Goal: Information Seeking & Learning: Check status

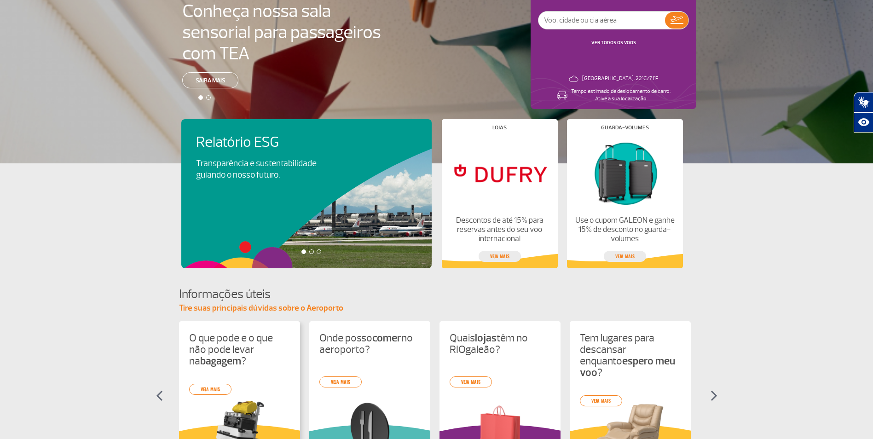
scroll to position [46, 0]
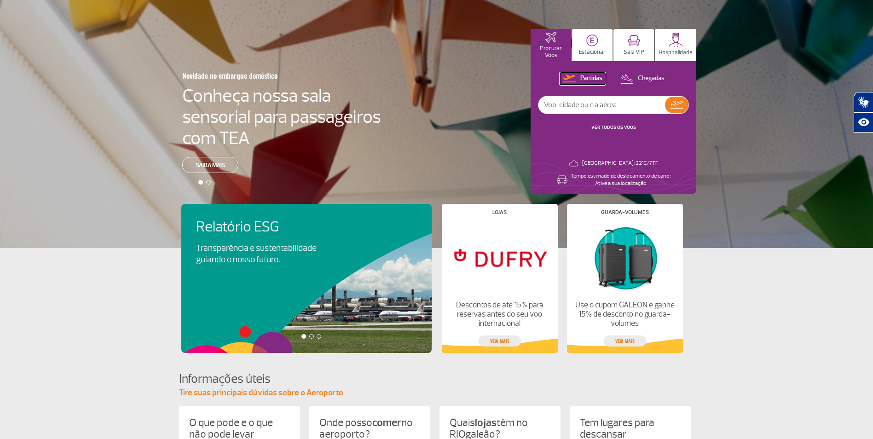
click at [591, 76] on p "Partidas" at bounding box center [592, 78] width 22 height 9
click at [617, 123] on div "Partidas Chegadas VER TODOS OS VOOS" at bounding box center [613, 107] width 151 height 68
click at [618, 127] on link "VER TODOS OS VOOS" at bounding box center [614, 127] width 45 height 6
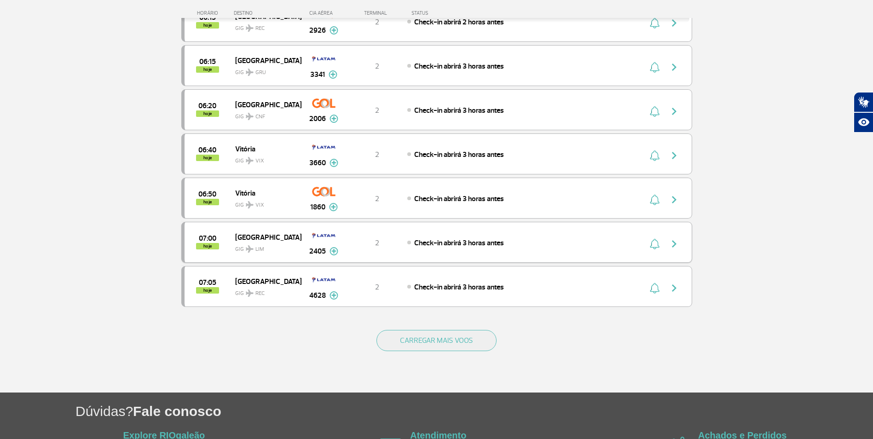
scroll to position [737, 0]
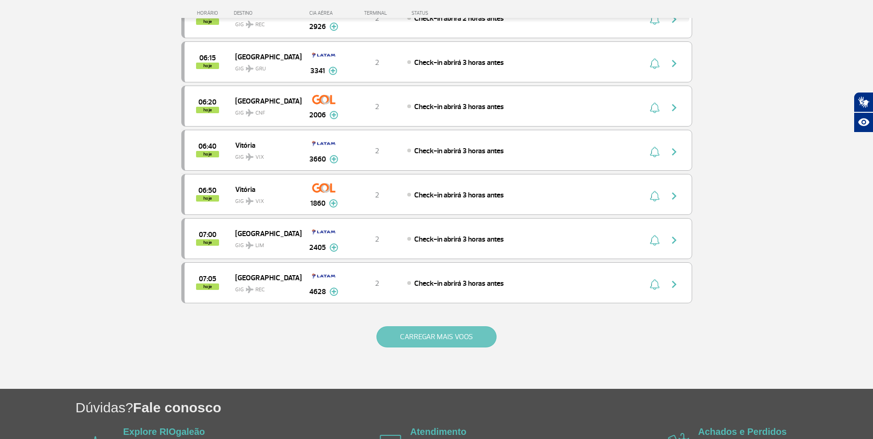
click at [468, 338] on button "CARREGAR MAIS VOOS" at bounding box center [437, 336] width 120 height 21
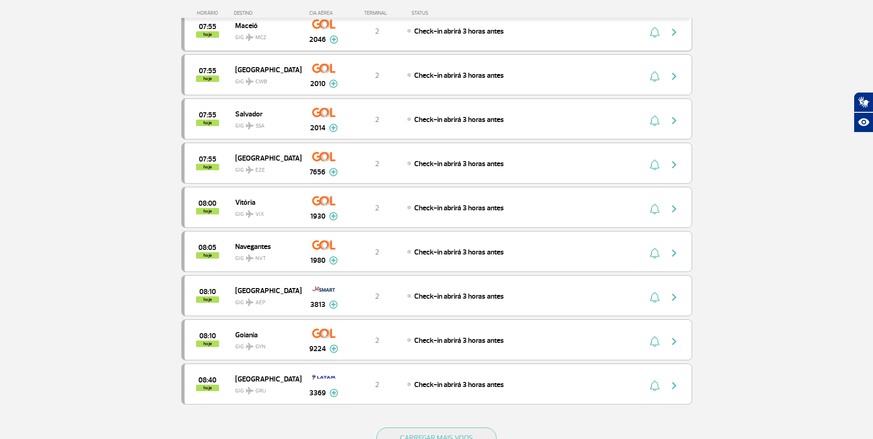
scroll to position [1611, 0]
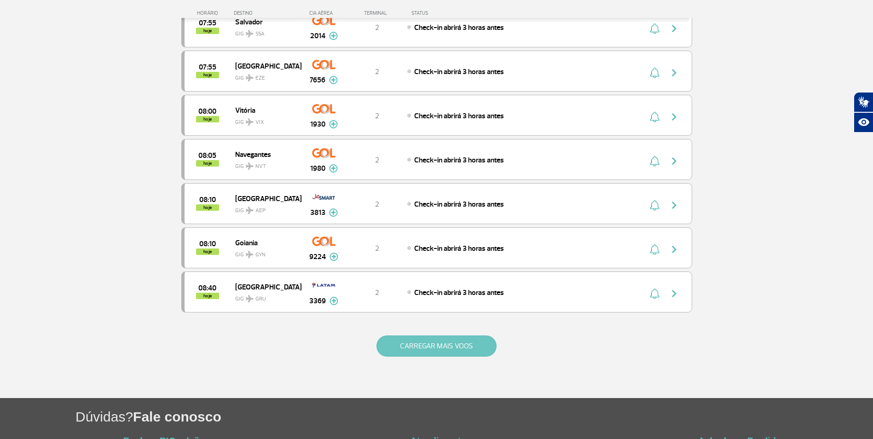
click at [464, 347] on button "CARREGAR MAIS VOOS" at bounding box center [437, 346] width 120 height 21
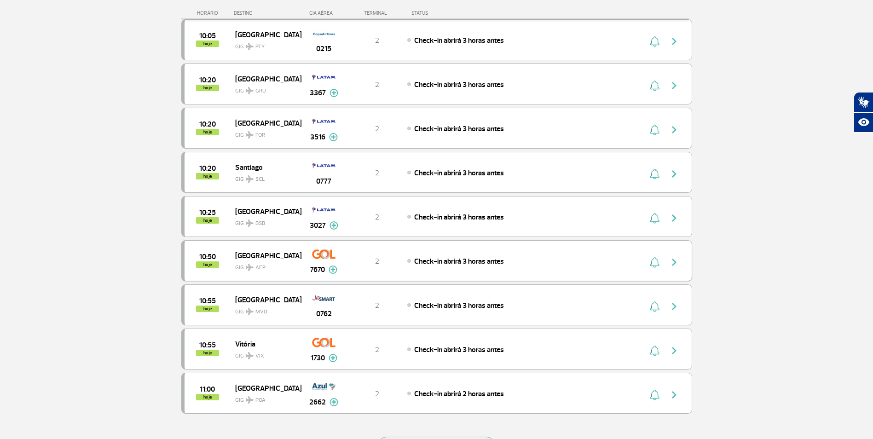
scroll to position [2486, 0]
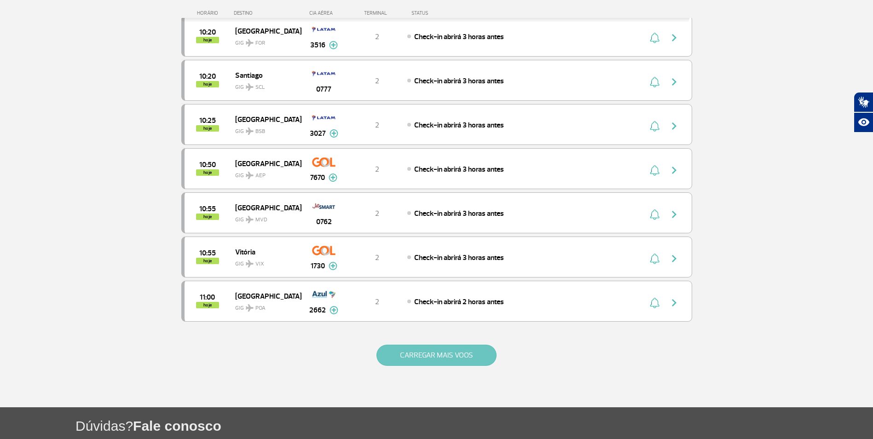
click at [445, 358] on button "CARREGAR MAIS VOOS" at bounding box center [437, 355] width 120 height 21
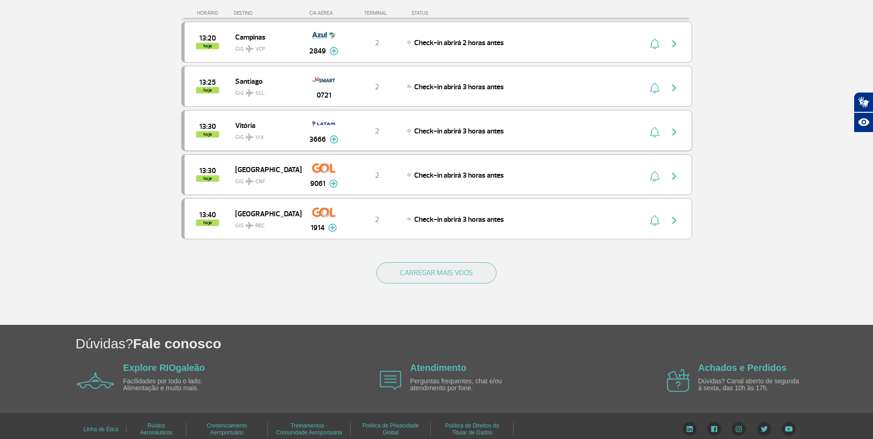
scroll to position [3453, 0]
click at [424, 273] on button "CARREGAR MAIS VOOS" at bounding box center [437, 272] width 120 height 21
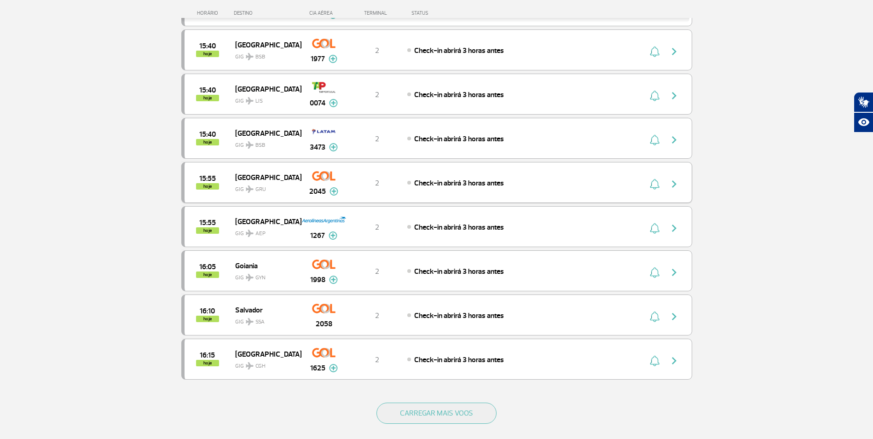
scroll to position [4235, 0]
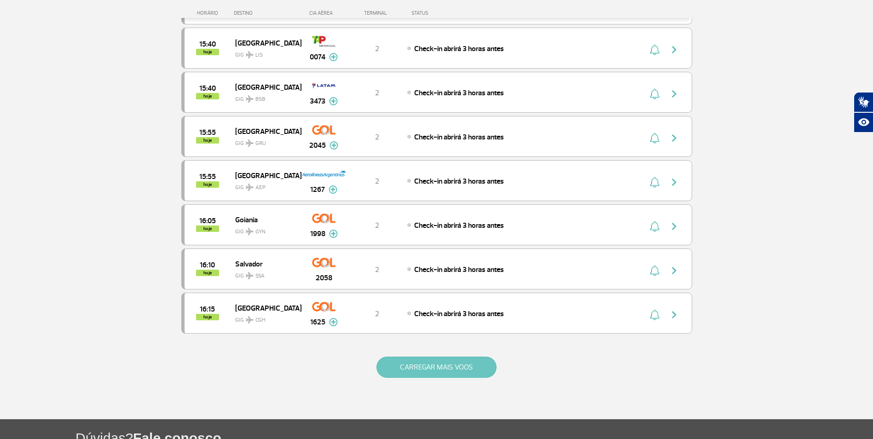
click at [412, 369] on button "CARREGAR MAIS VOOS" at bounding box center [437, 367] width 120 height 21
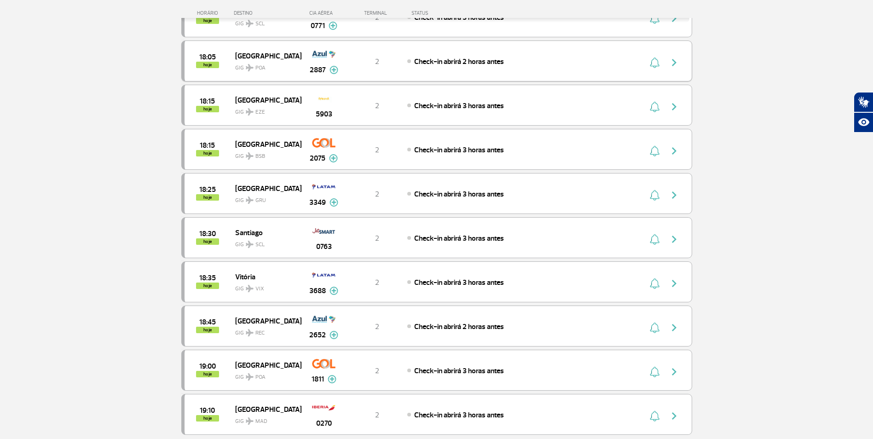
scroll to position [5110, 0]
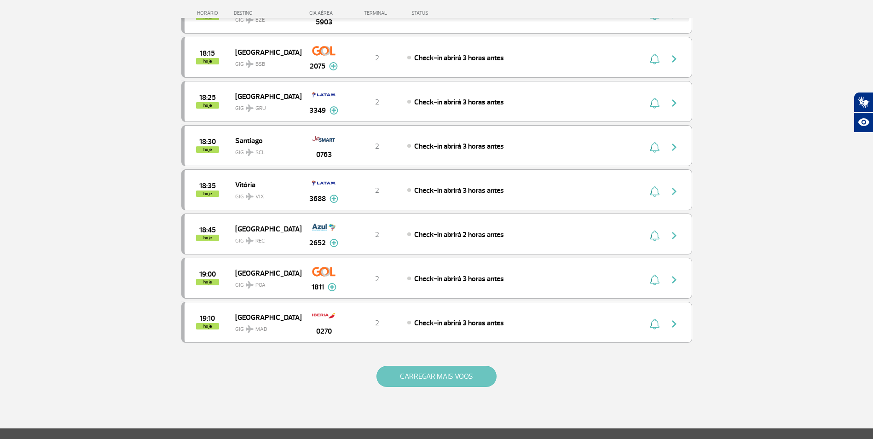
click at [421, 382] on button "CARREGAR MAIS VOOS" at bounding box center [437, 376] width 120 height 21
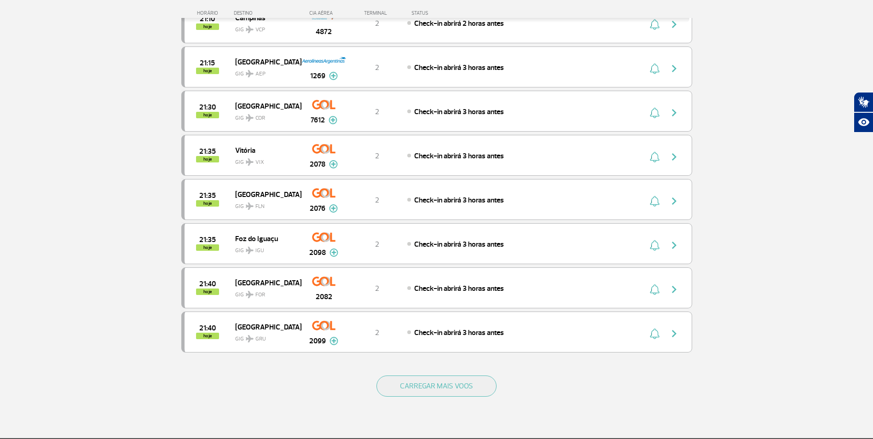
scroll to position [5985, 0]
click at [437, 387] on button "CARREGAR MAIS VOOS" at bounding box center [437, 385] width 120 height 21
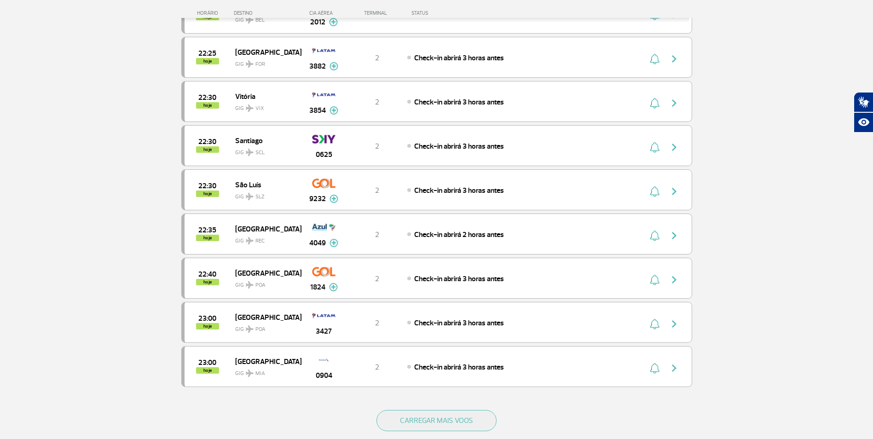
scroll to position [6906, 0]
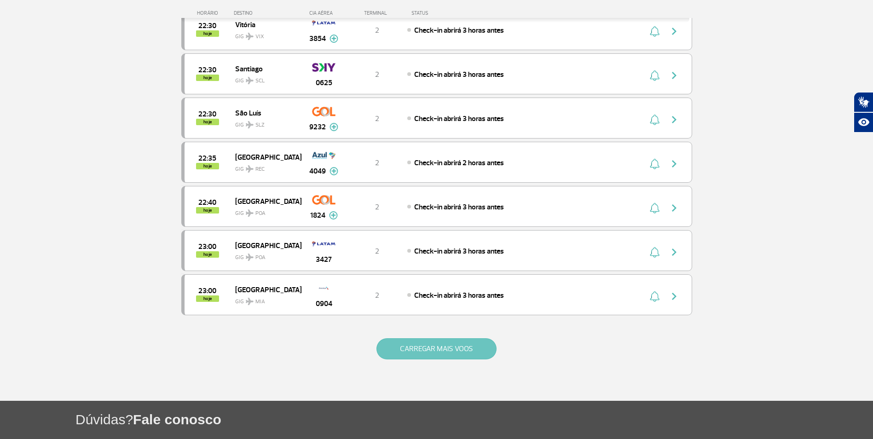
click at [430, 353] on button "CARREGAR MAIS VOOS" at bounding box center [437, 348] width 120 height 21
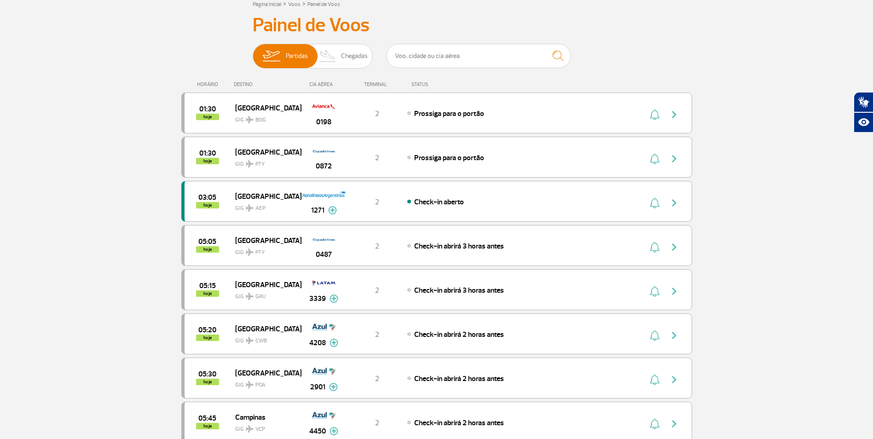
scroll to position [46, 0]
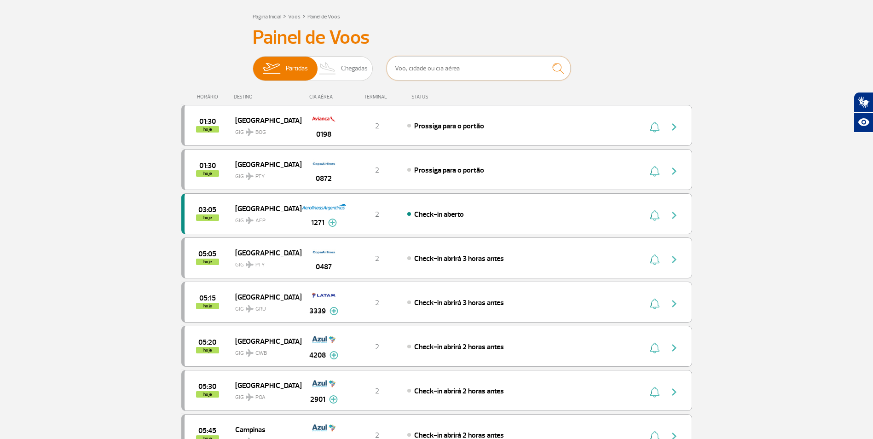
click at [436, 73] on input "text" at bounding box center [479, 68] width 184 height 24
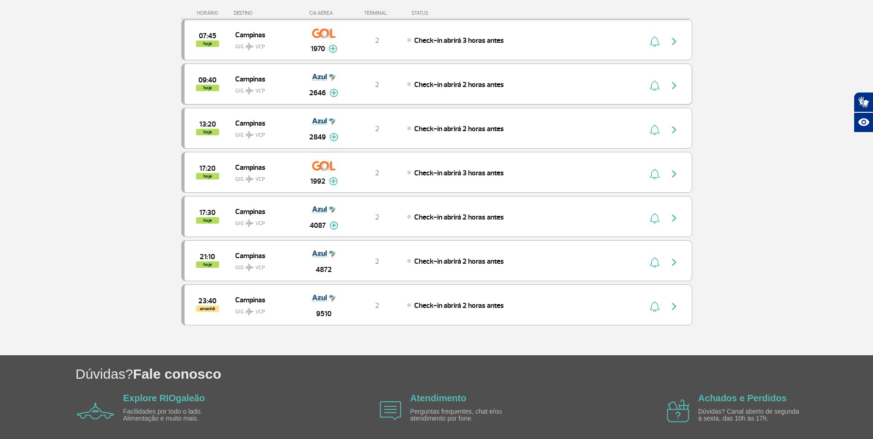
scroll to position [92, 0]
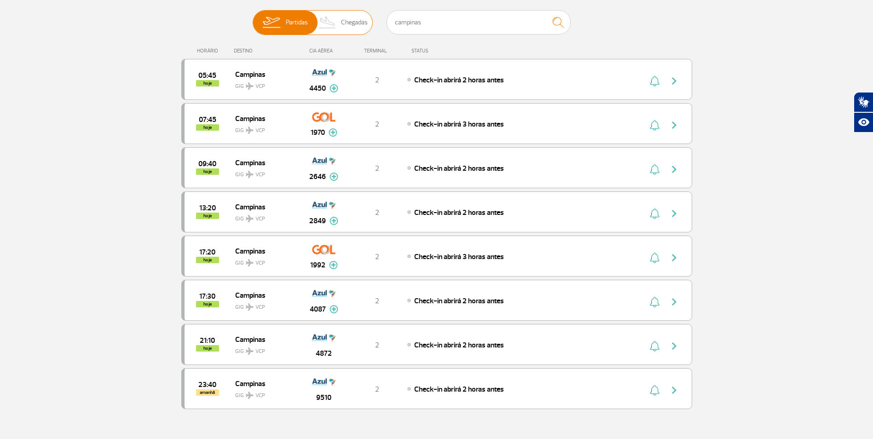
click at [343, 16] on span "Chegadas" at bounding box center [354, 23] width 27 height 24
click at [253, 18] on input "Partidas Chegadas" at bounding box center [253, 18] width 0 height 0
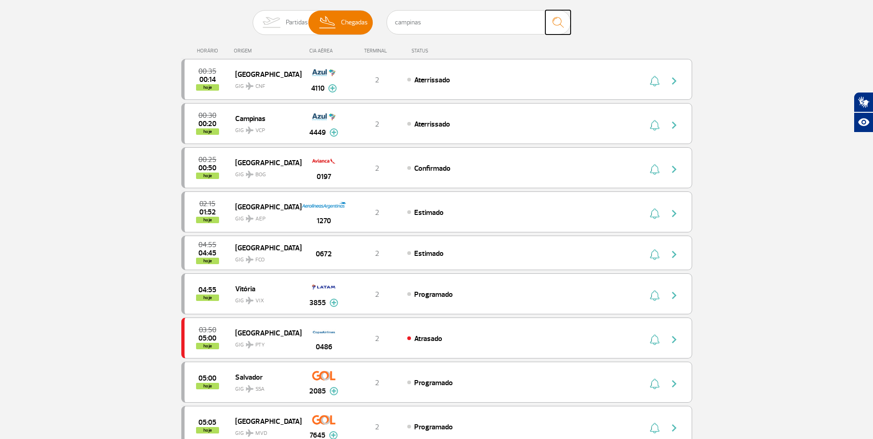
click at [557, 20] on img "submit" at bounding box center [558, 22] width 20 height 19
click at [555, 22] on img "submit" at bounding box center [558, 22] width 20 height 19
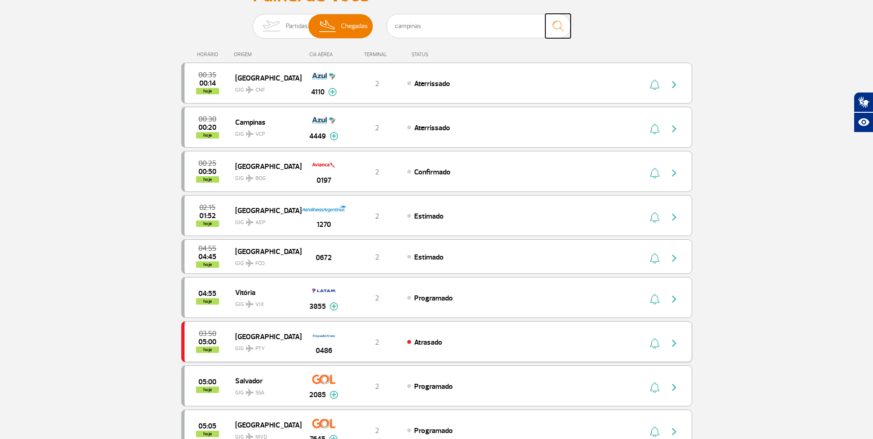
scroll to position [0, 0]
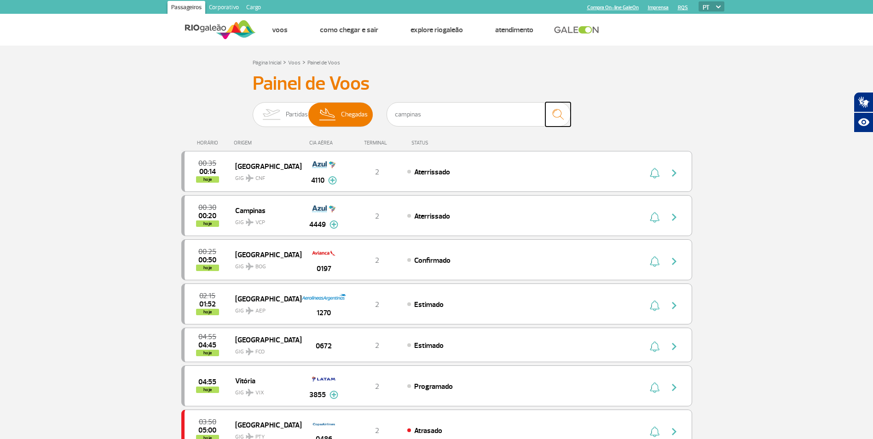
click at [560, 114] on img "submit" at bounding box center [558, 114] width 20 height 19
click at [297, 111] on span "Partidas" at bounding box center [297, 115] width 22 height 24
click at [253, 110] on input "Partidas Chegadas" at bounding box center [253, 110] width 0 height 0
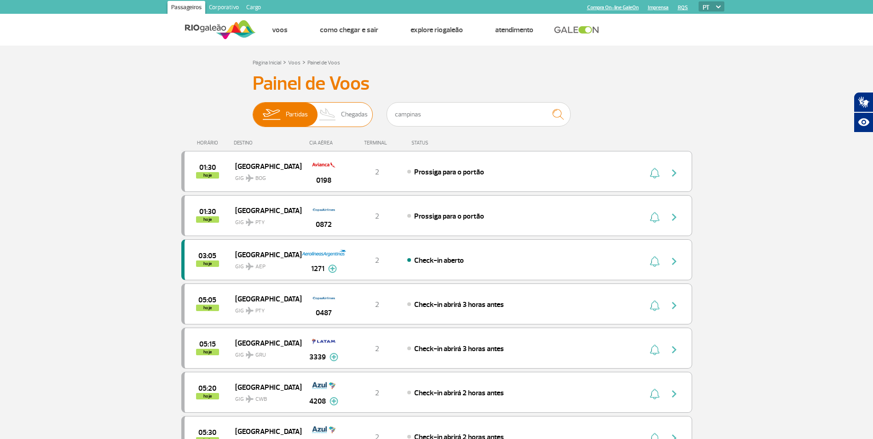
click at [360, 118] on span "Chegadas" at bounding box center [354, 115] width 27 height 24
click at [253, 110] on input "Partidas Chegadas" at bounding box center [253, 110] width 0 height 0
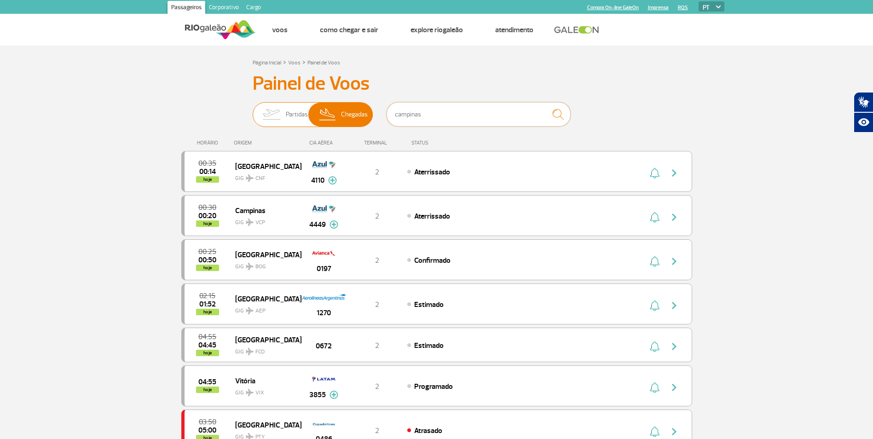
drag, startPoint x: 382, startPoint y: 112, endPoint x: 331, endPoint y: 115, distance: 51.2
click at [337, 114] on div "Partidas Chegadas campinas" at bounding box center [437, 116] width 368 height 28
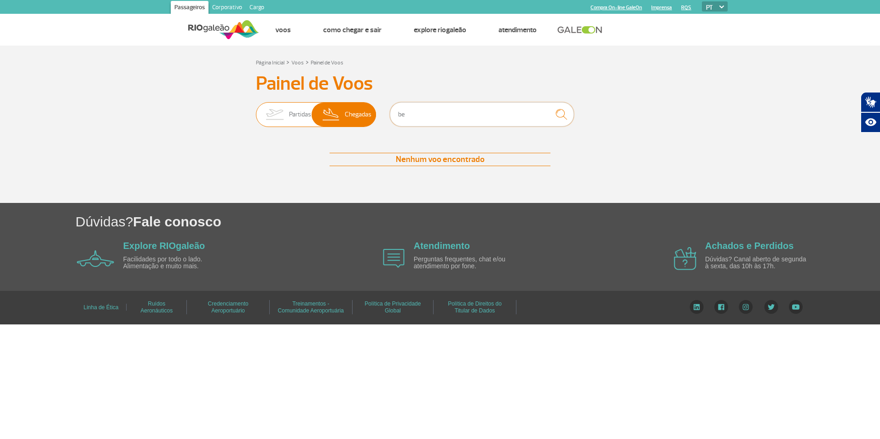
type input "b"
type input "campinas"
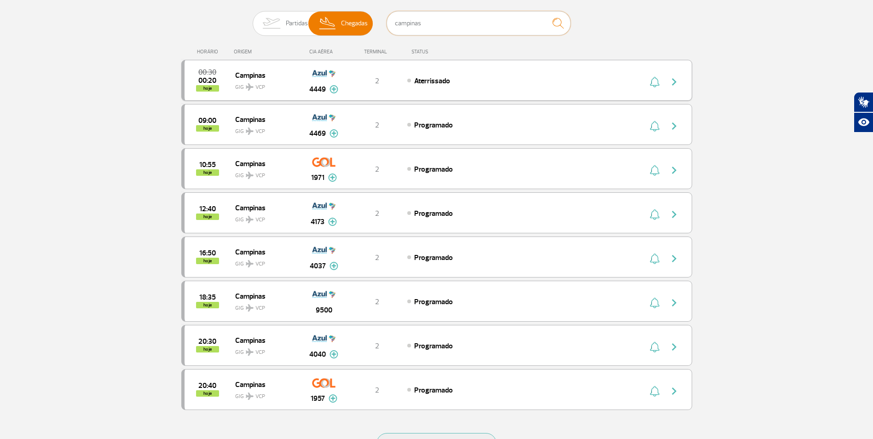
scroll to position [92, 0]
click at [289, 23] on span "Partidas" at bounding box center [297, 23] width 22 height 24
click at [253, 18] on input "Partidas Chegadas" at bounding box center [253, 18] width 0 height 0
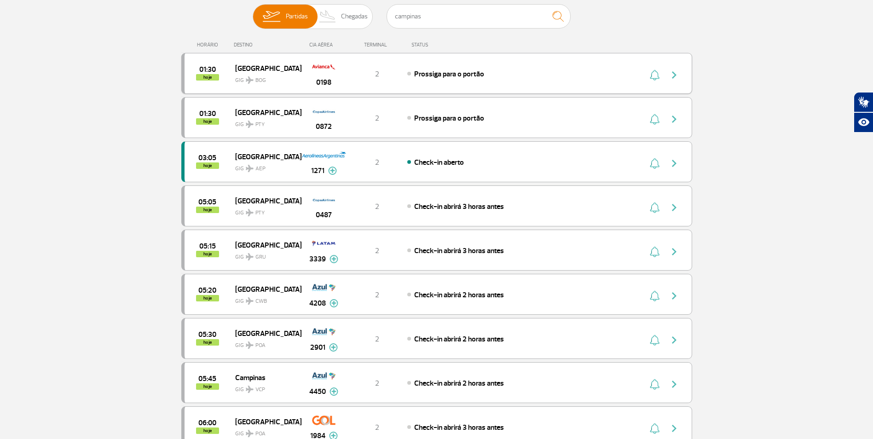
scroll to position [138, 0]
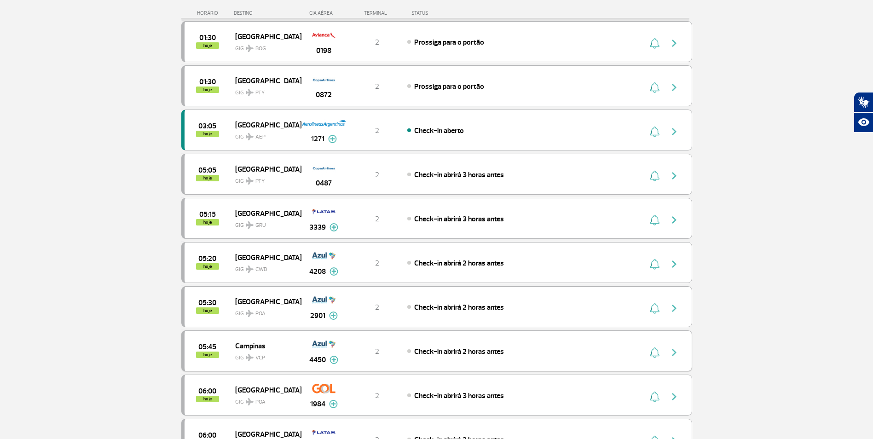
click at [244, 356] on span "GIG VCP" at bounding box center [264, 355] width 59 height 13
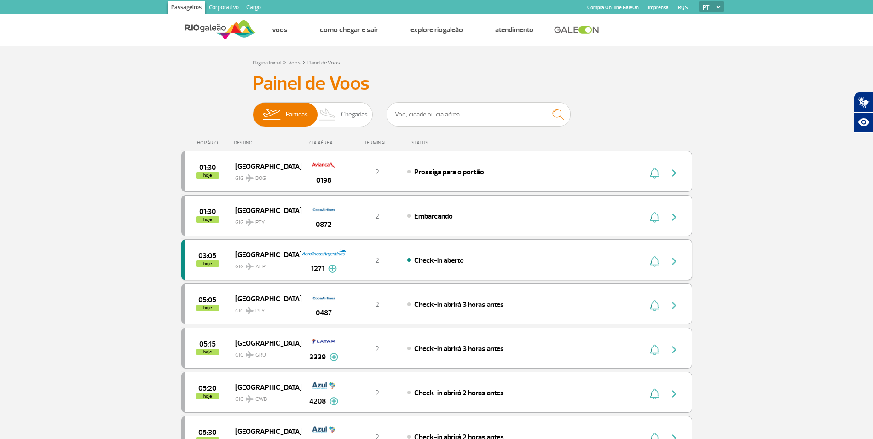
click at [249, 266] on img at bounding box center [250, 266] width 8 height 7
click at [258, 266] on span "AEP" at bounding box center [261, 267] width 10 height 8
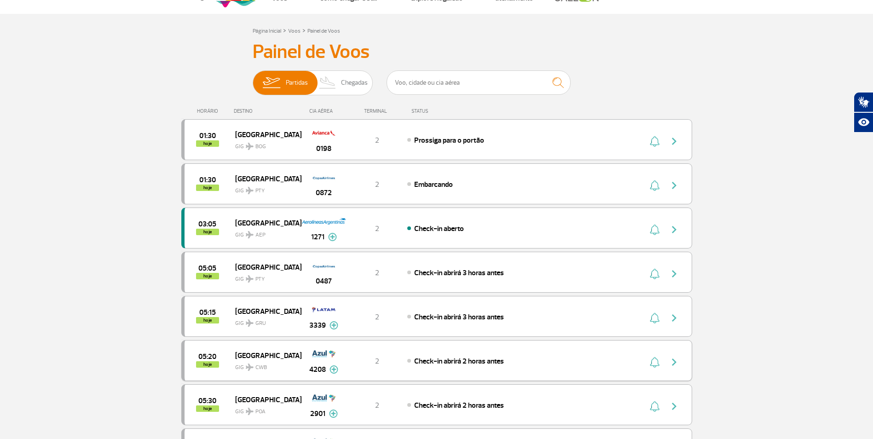
scroll to position [138, 0]
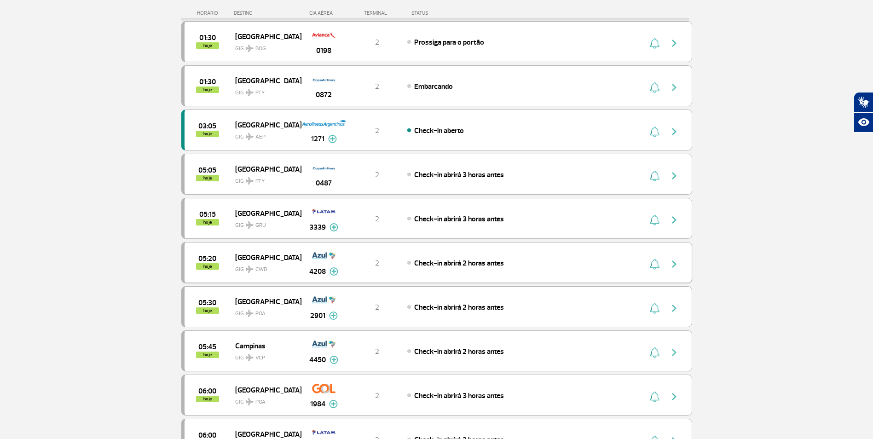
click at [261, 268] on span "CWB" at bounding box center [262, 270] width 12 height 8
